Goal: Transaction & Acquisition: Complete application form

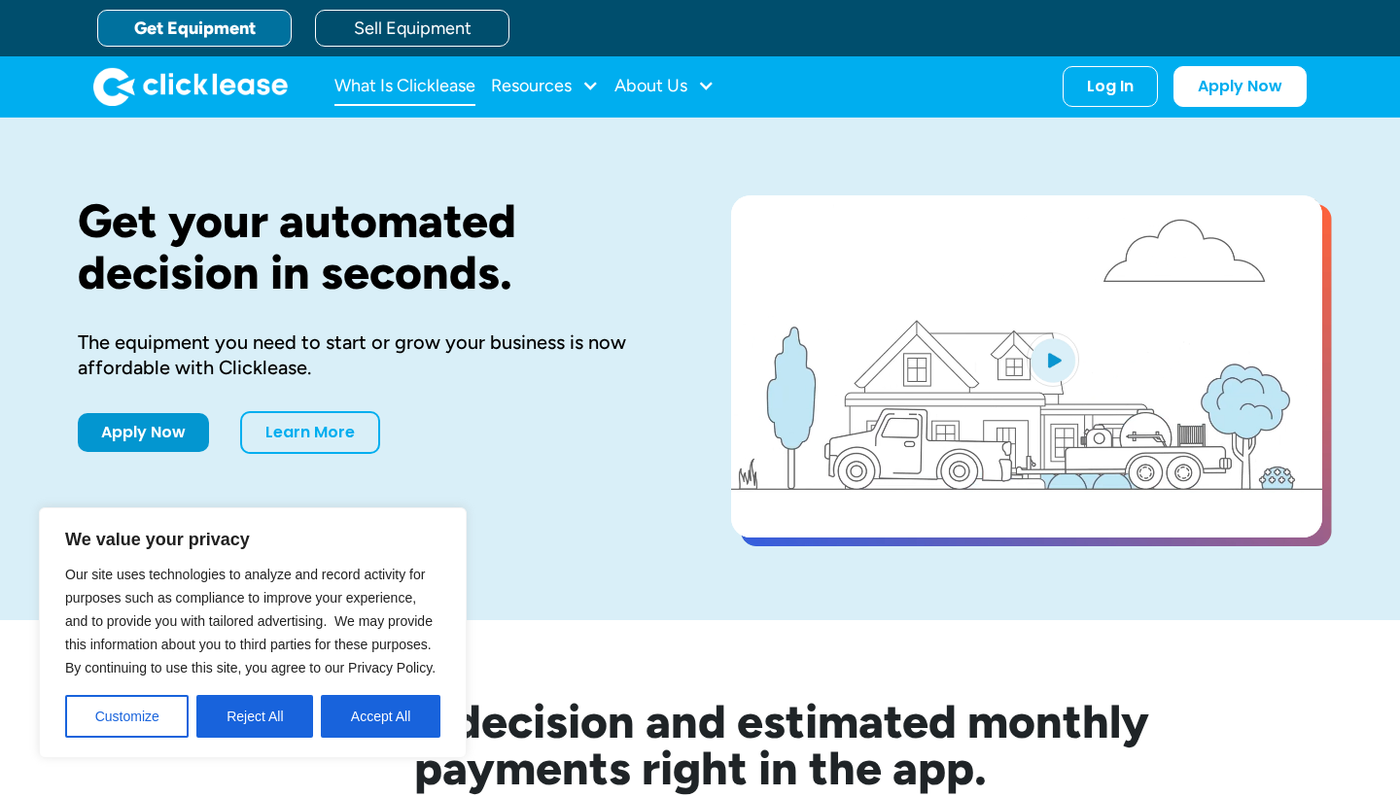
click at [458, 87] on link "What Is Clicklease" at bounding box center [404, 86] width 141 height 39
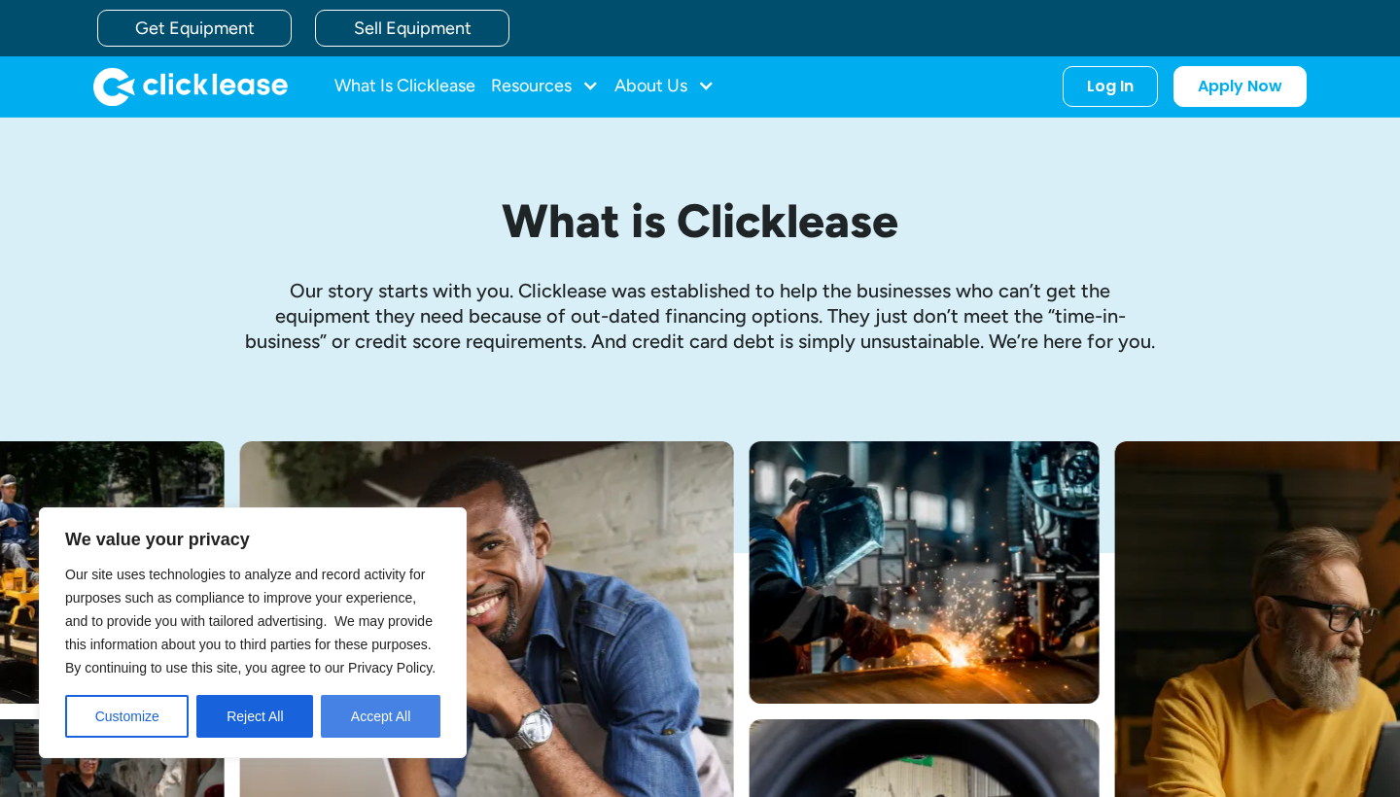
click at [403, 729] on button "Accept All" at bounding box center [381, 716] width 120 height 43
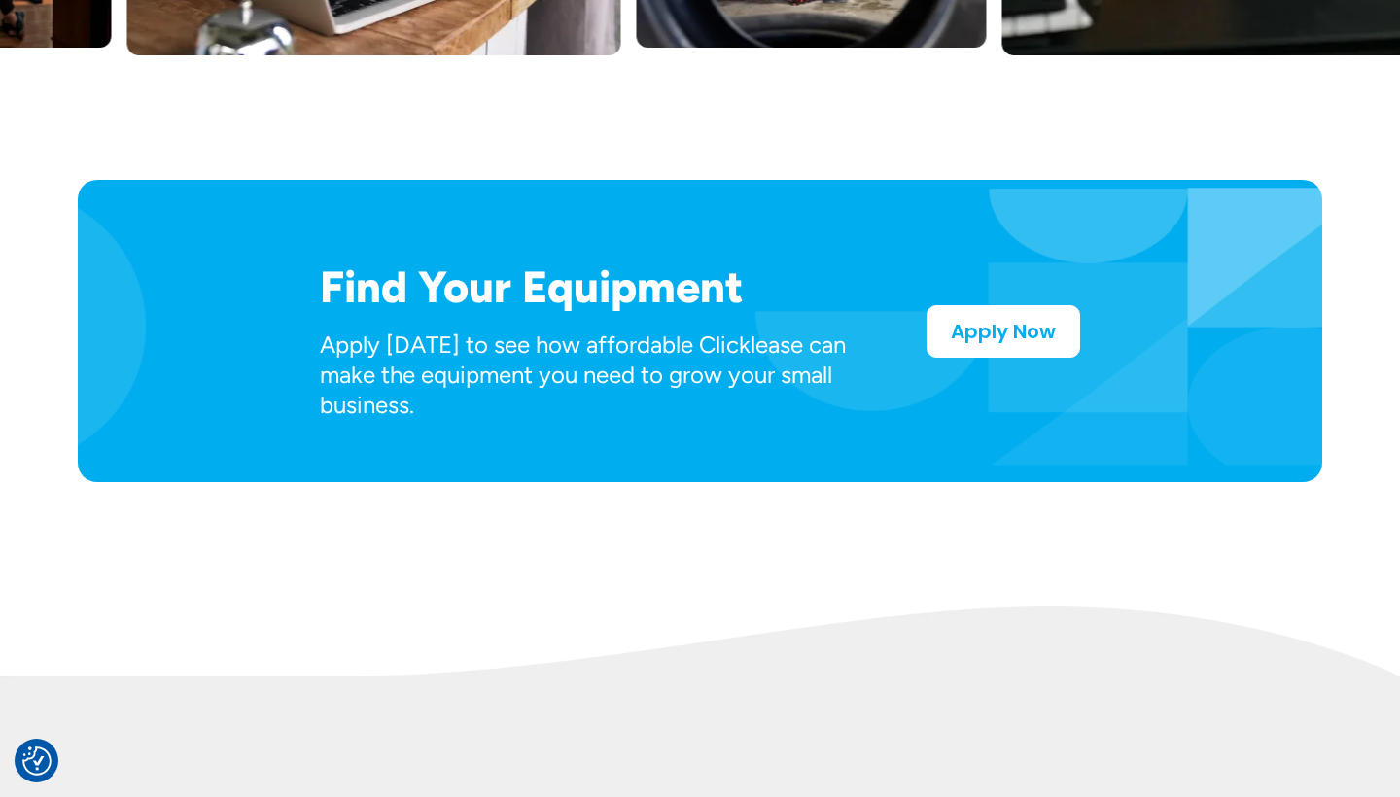
scroll to position [937, 0]
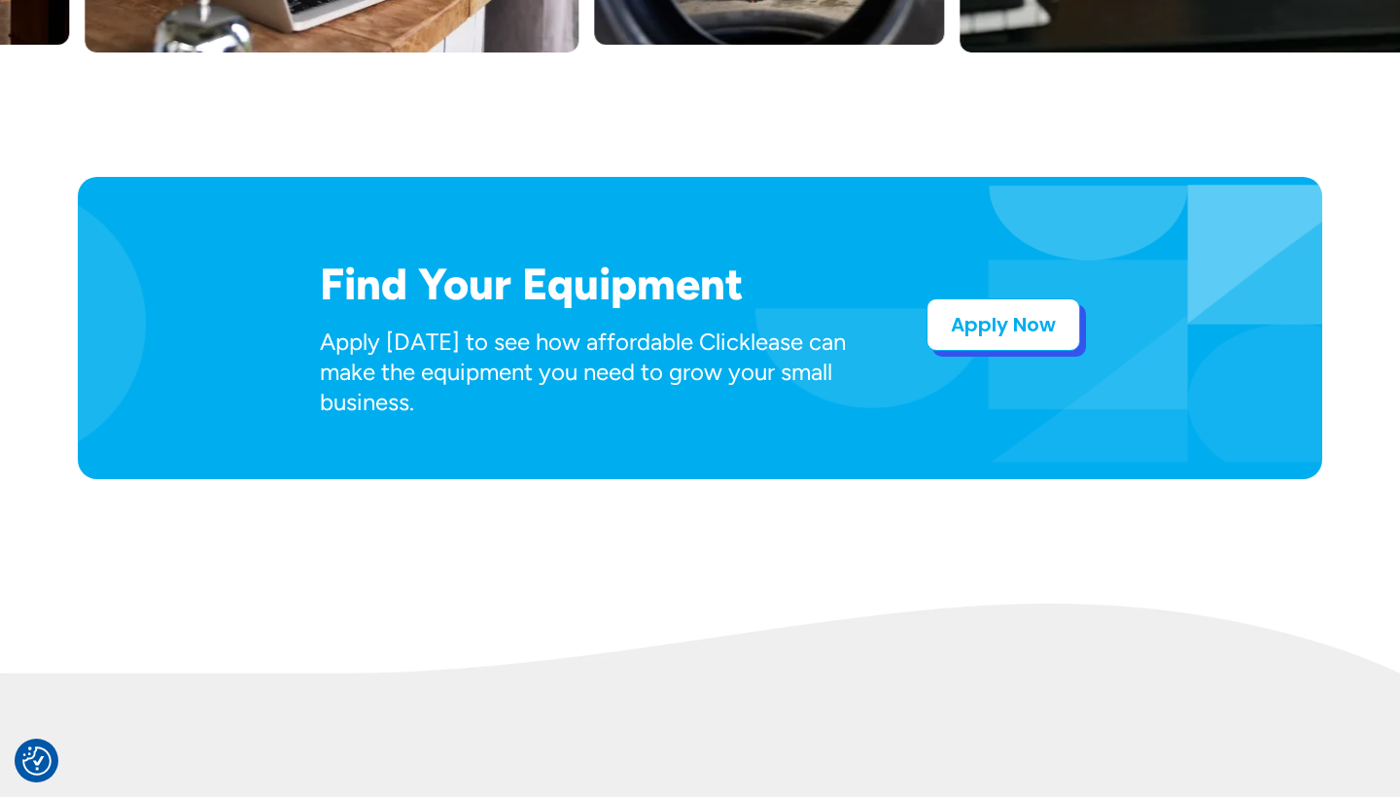
click at [1006, 344] on link "Apply Now" at bounding box center [1003, 324] width 154 height 52
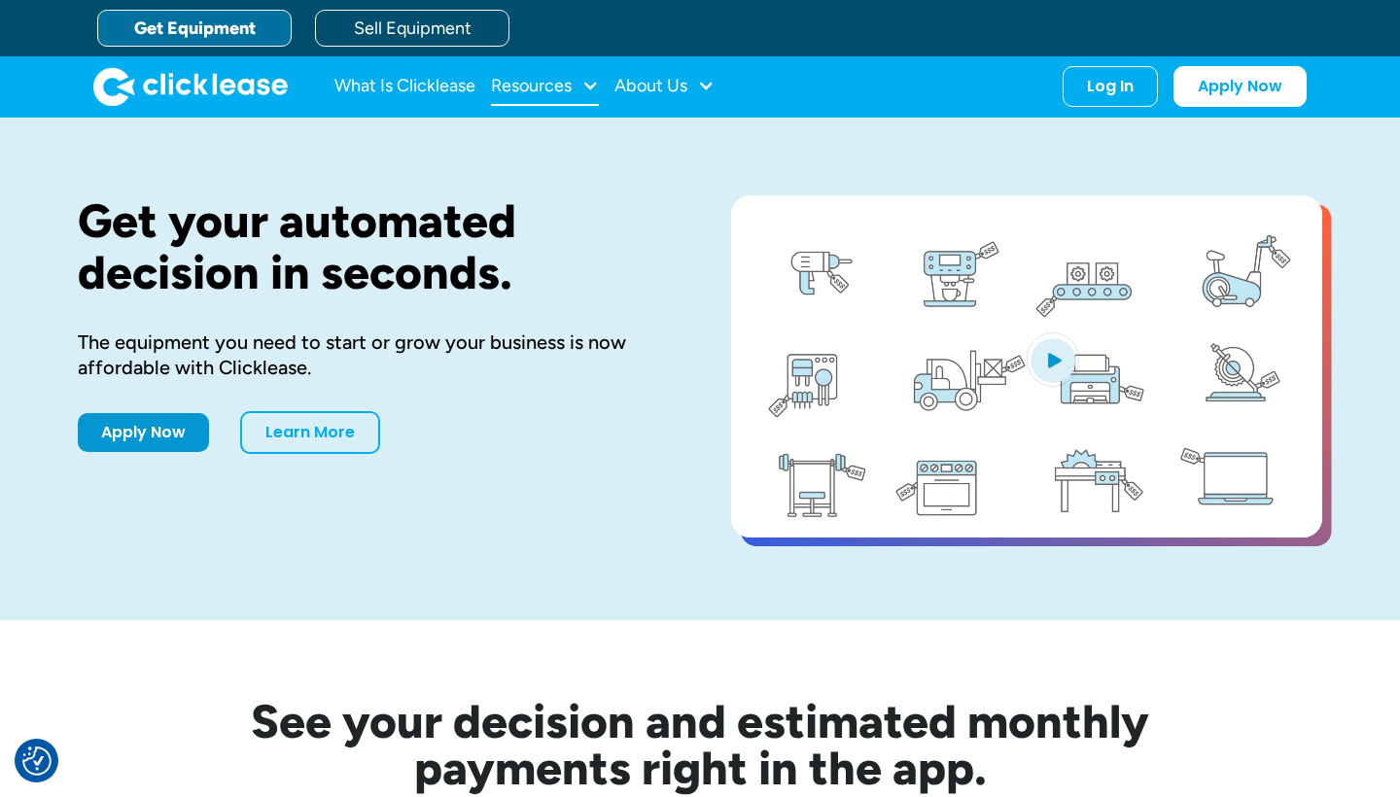
click at [581, 87] on div "Resources" at bounding box center [545, 86] width 108 height 39
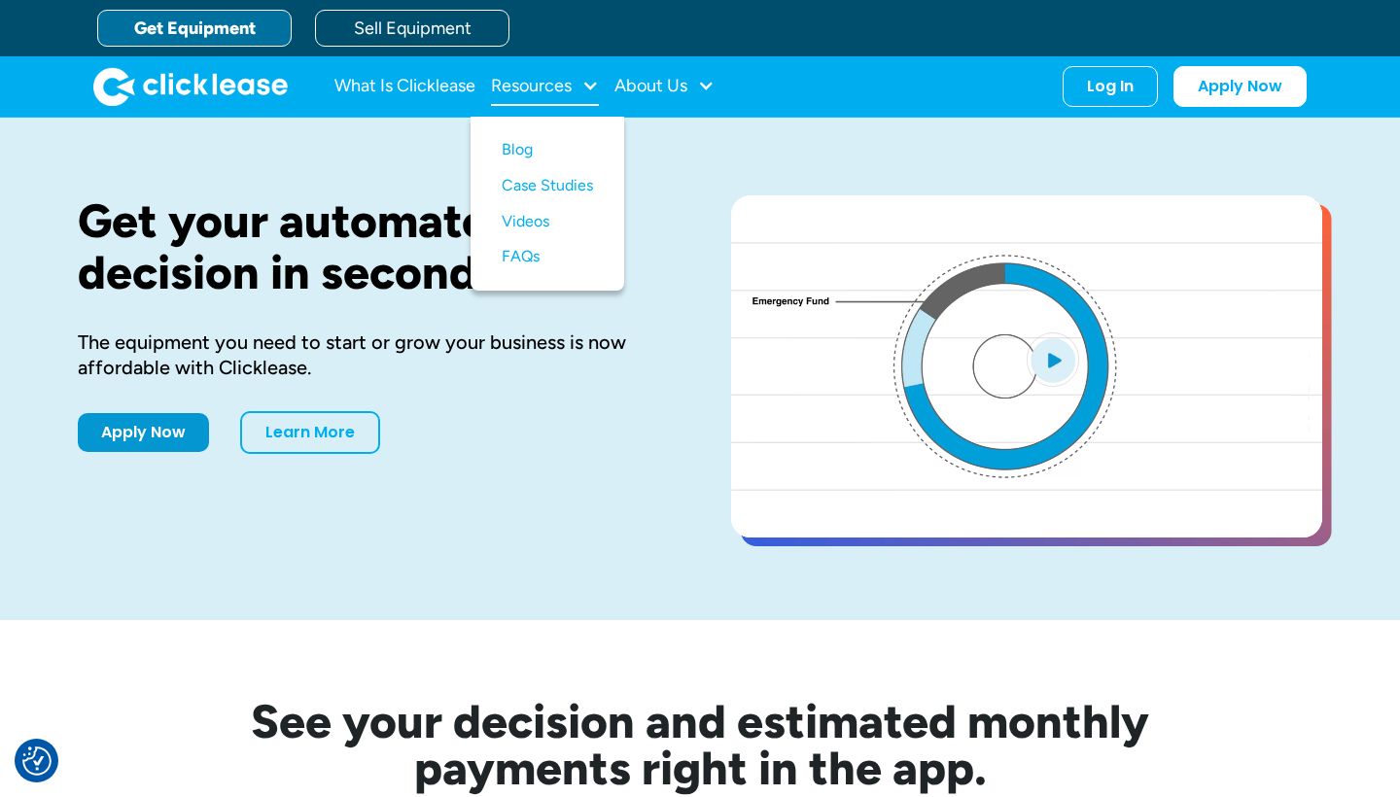
click at [580, 87] on div "Resources" at bounding box center [545, 86] width 108 height 39
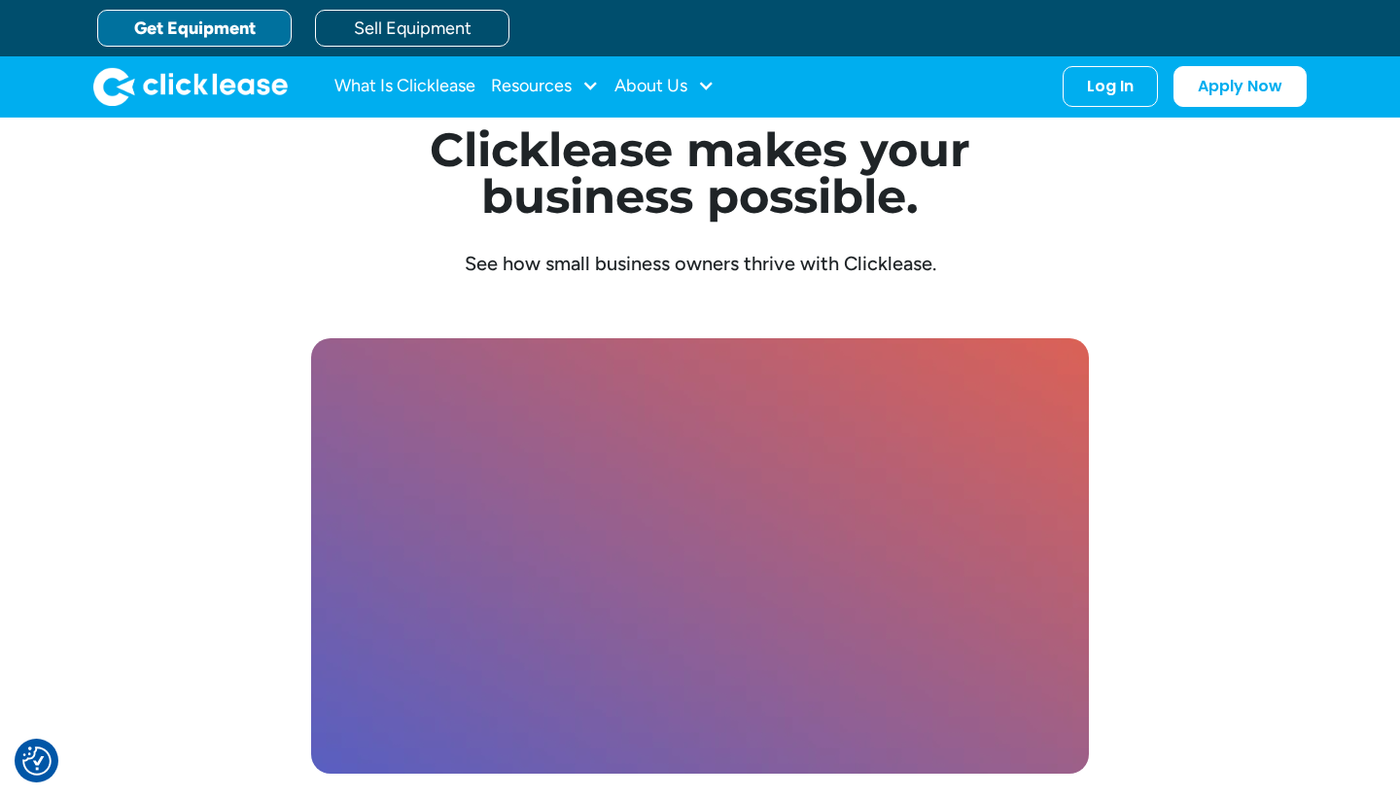
scroll to position [5024, 0]
